Goal: Information Seeking & Learning: Learn about a topic

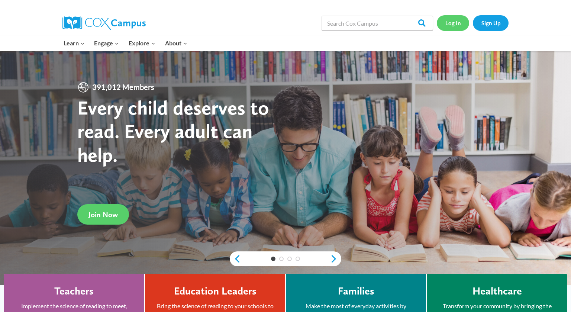
click at [449, 27] on link "Log In" at bounding box center [453, 22] width 32 height 15
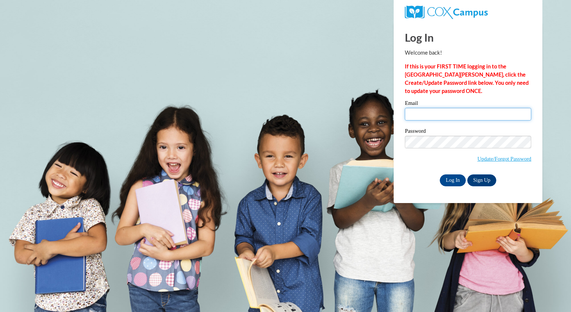
click at [430, 112] on input "Email" at bounding box center [468, 114] width 126 height 13
type input "aeddy@greenfield.k12.wi.us"
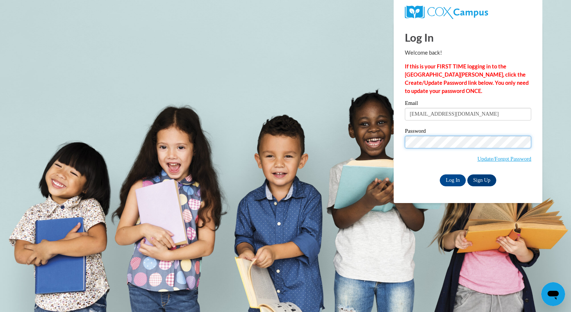
click at [440, 174] on input "Log In" at bounding box center [453, 180] width 26 height 12
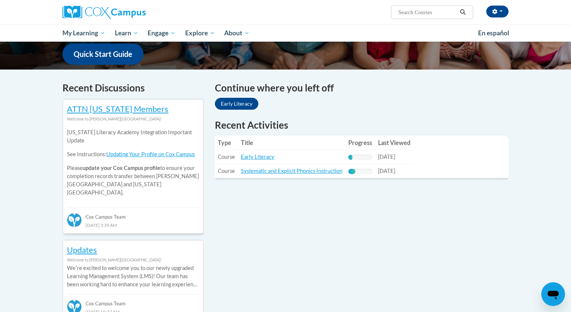
scroll to position [193, 0]
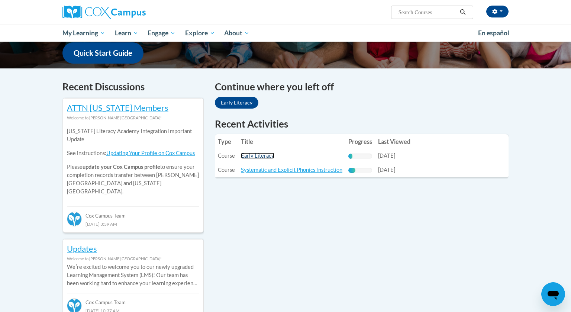
click at [263, 155] on link "Early Literacy" at bounding box center [257, 156] width 33 height 6
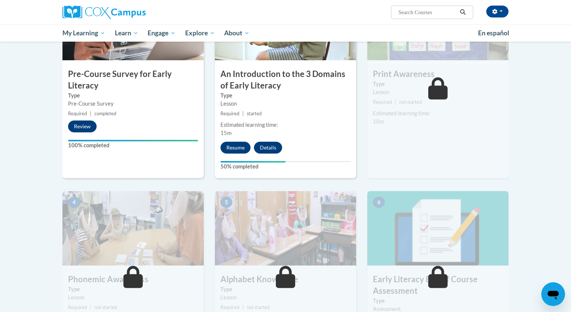
scroll to position [220, 0]
click at [235, 148] on button "Resume" at bounding box center [236, 147] width 30 height 12
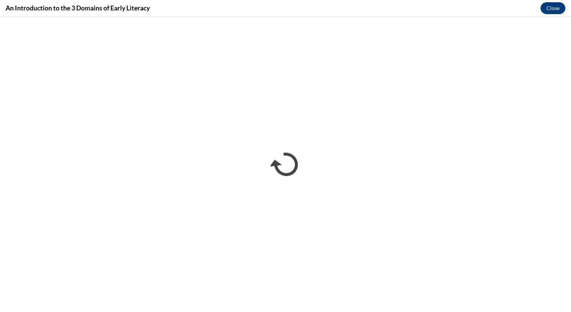
scroll to position [0, 0]
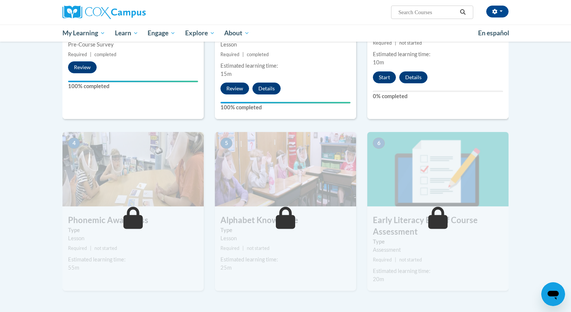
scroll to position [277, 0]
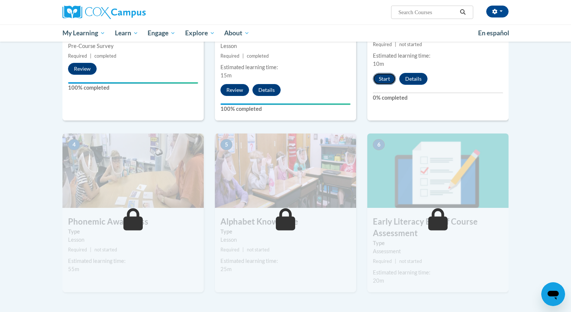
click at [389, 80] on button "Start" at bounding box center [384, 79] width 23 height 12
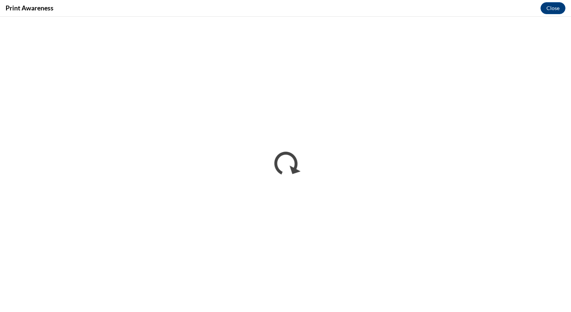
scroll to position [0, 0]
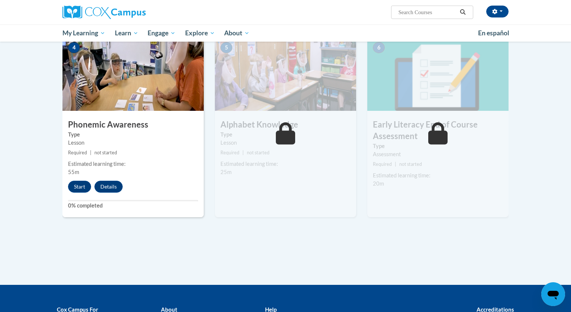
scroll to position [367, 0]
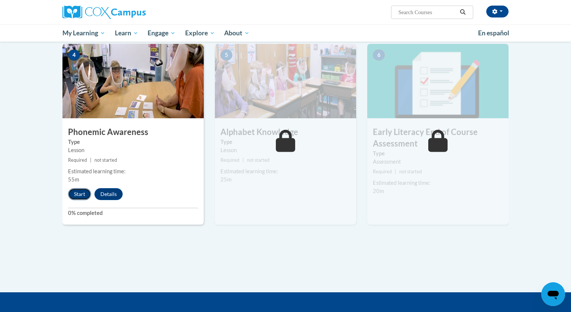
click at [77, 195] on button "Start" at bounding box center [79, 194] width 23 height 12
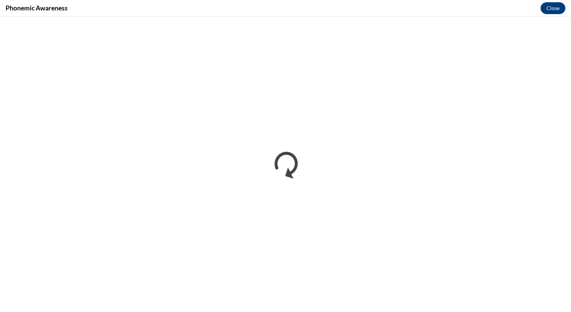
scroll to position [0, 0]
